Goal: Task Accomplishment & Management: Complete application form

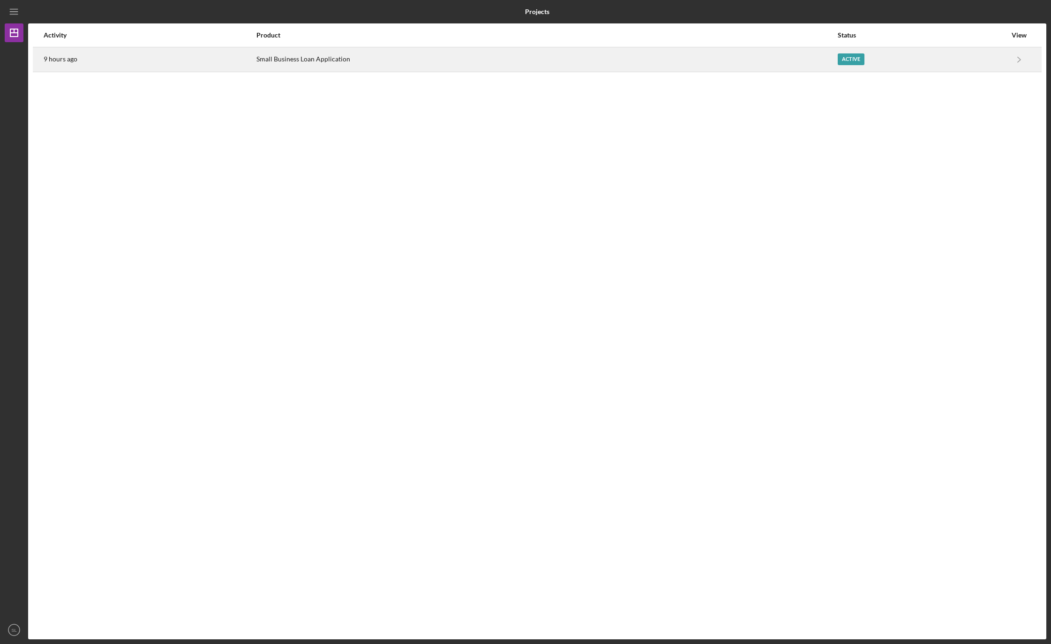
click at [846, 61] on div "Active" at bounding box center [851, 59] width 27 height 12
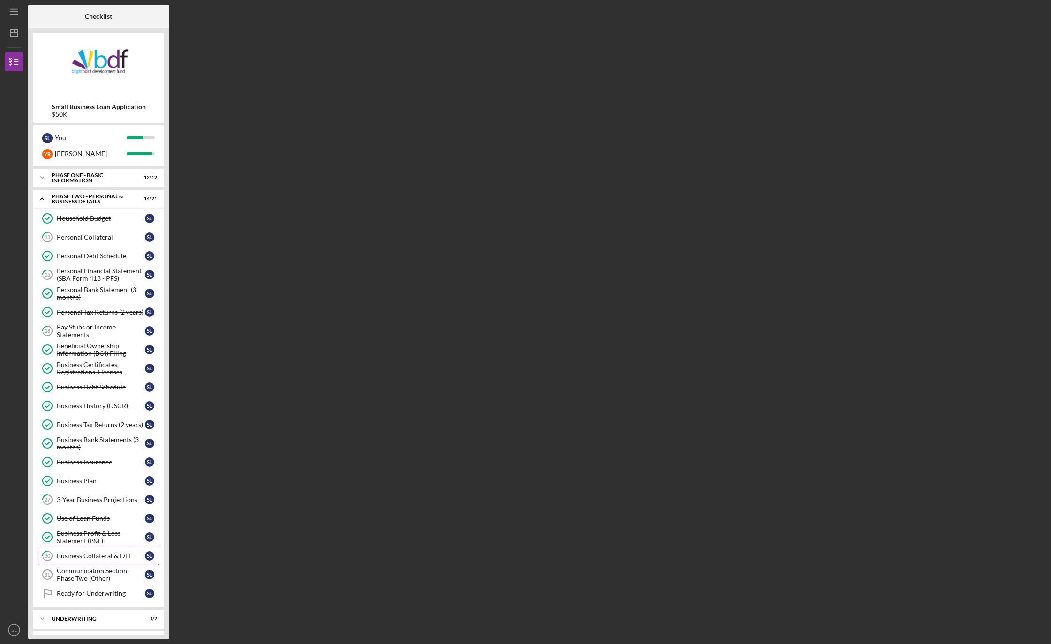
click at [90, 557] on div "Business Collateral & DTE" at bounding box center [101, 556] width 88 height 8
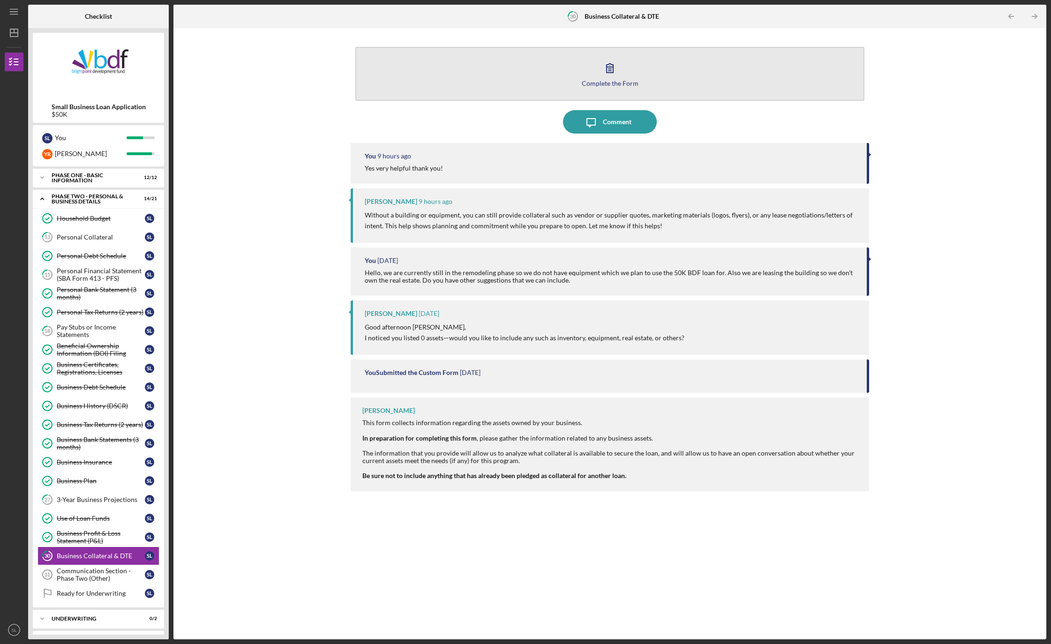
click at [601, 81] on div "Complete the Form" at bounding box center [610, 83] width 57 height 7
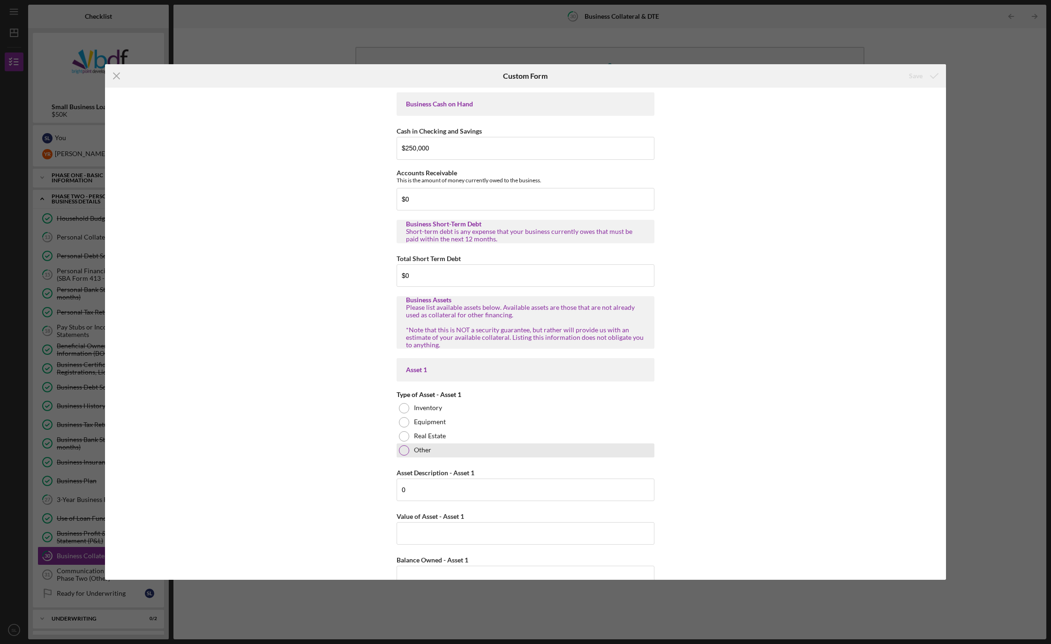
click at [405, 452] on div at bounding box center [404, 450] width 10 height 10
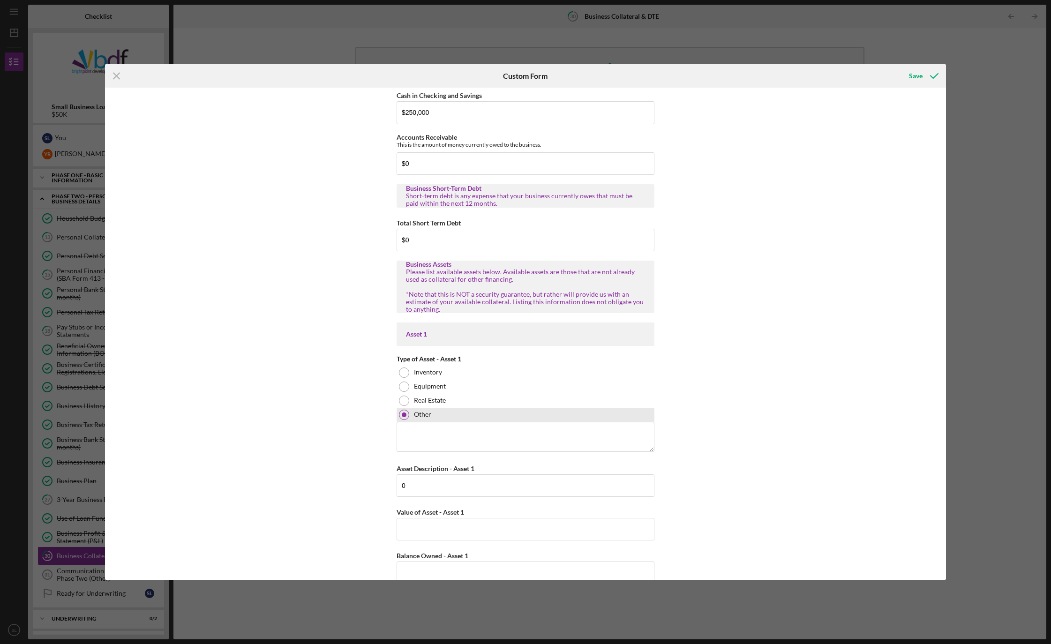
scroll to position [47, 0]
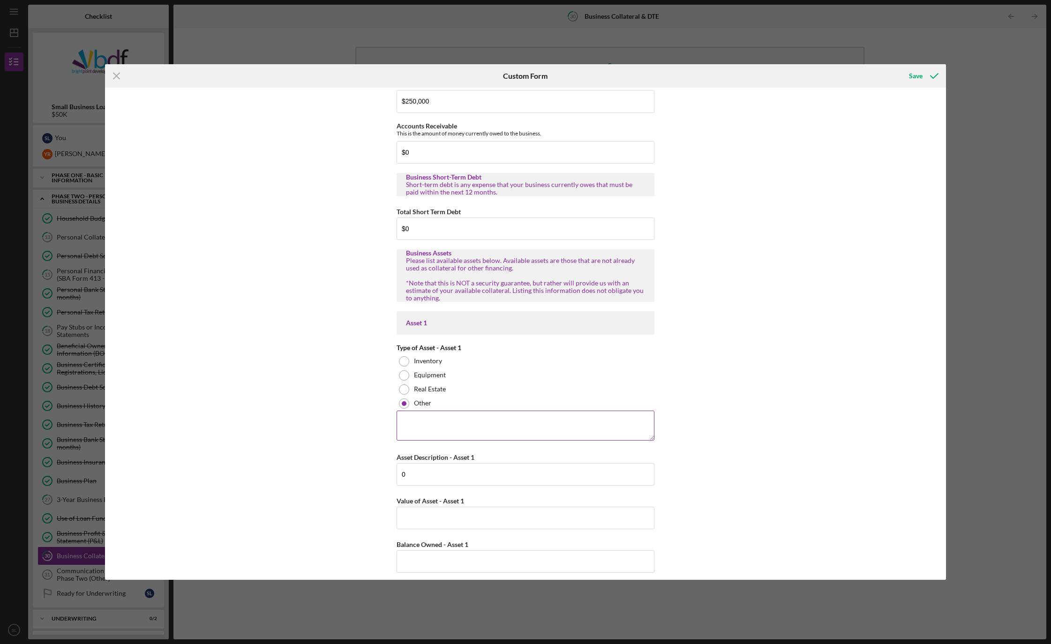
click at [422, 424] on textarea at bounding box center [526, 426] width 258 height 30
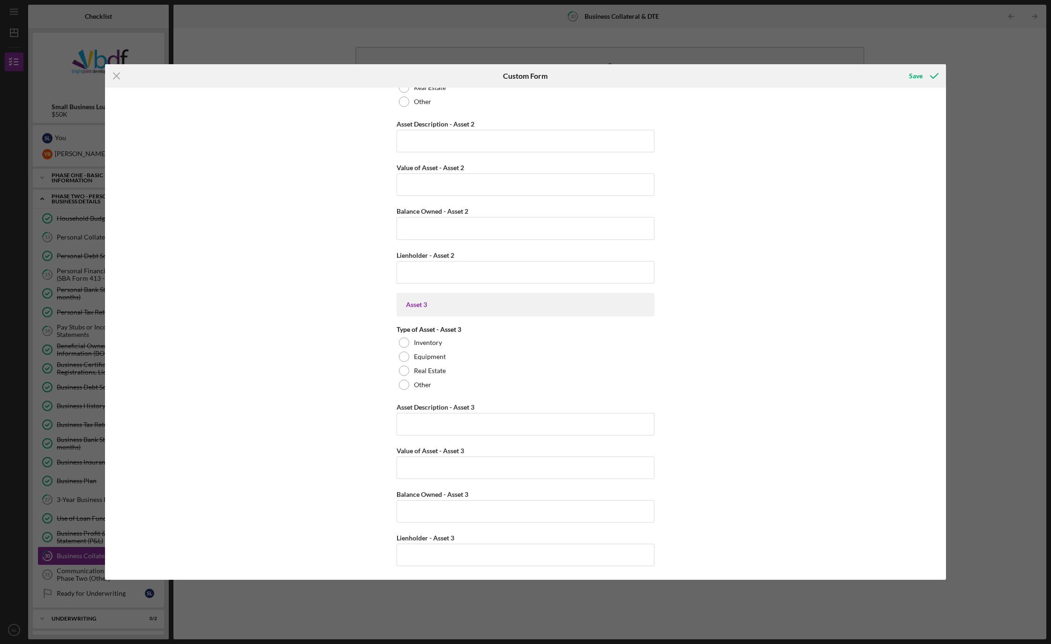
scroll to position [663, 0]
type textarea "Business lease"
click at [112, 75] on icon "Icon/Menu Close" at bounding box center [116, 75] width 23 height 23
